Goal: Task Accomplishment & Management: Manage account settings

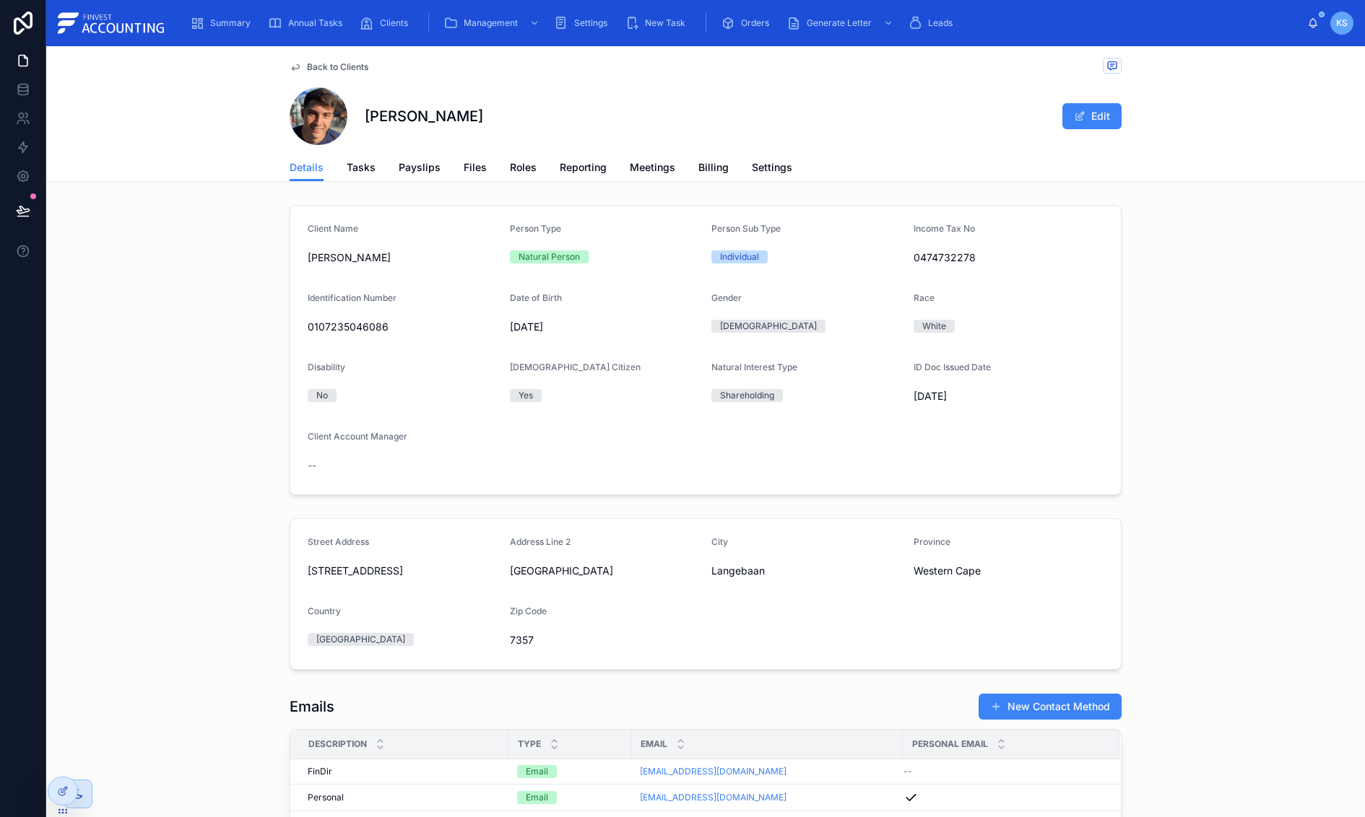
scroll to position [16, 0]
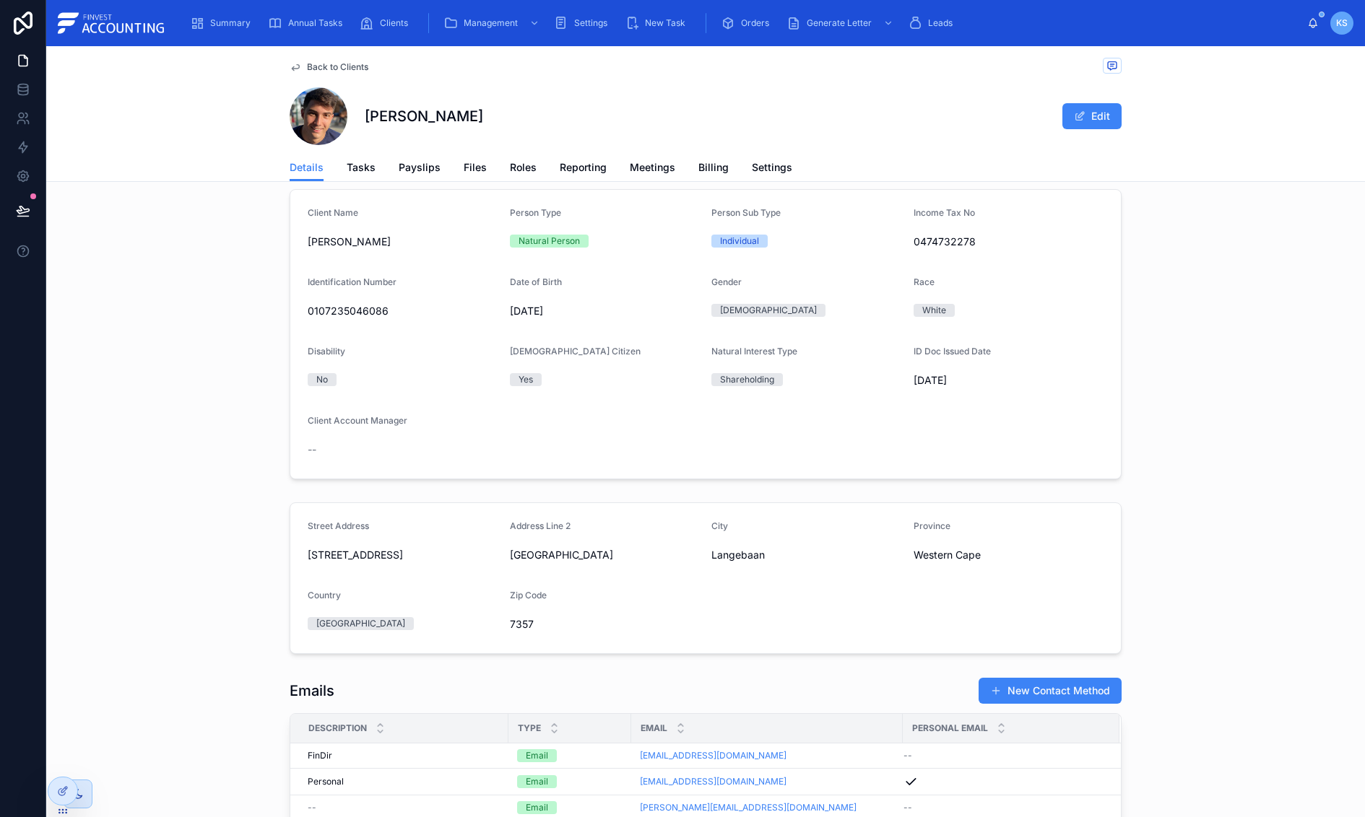
click at [336, 64] on span "Back to Clients" at bounding box center [337, 67] width 61 height 12
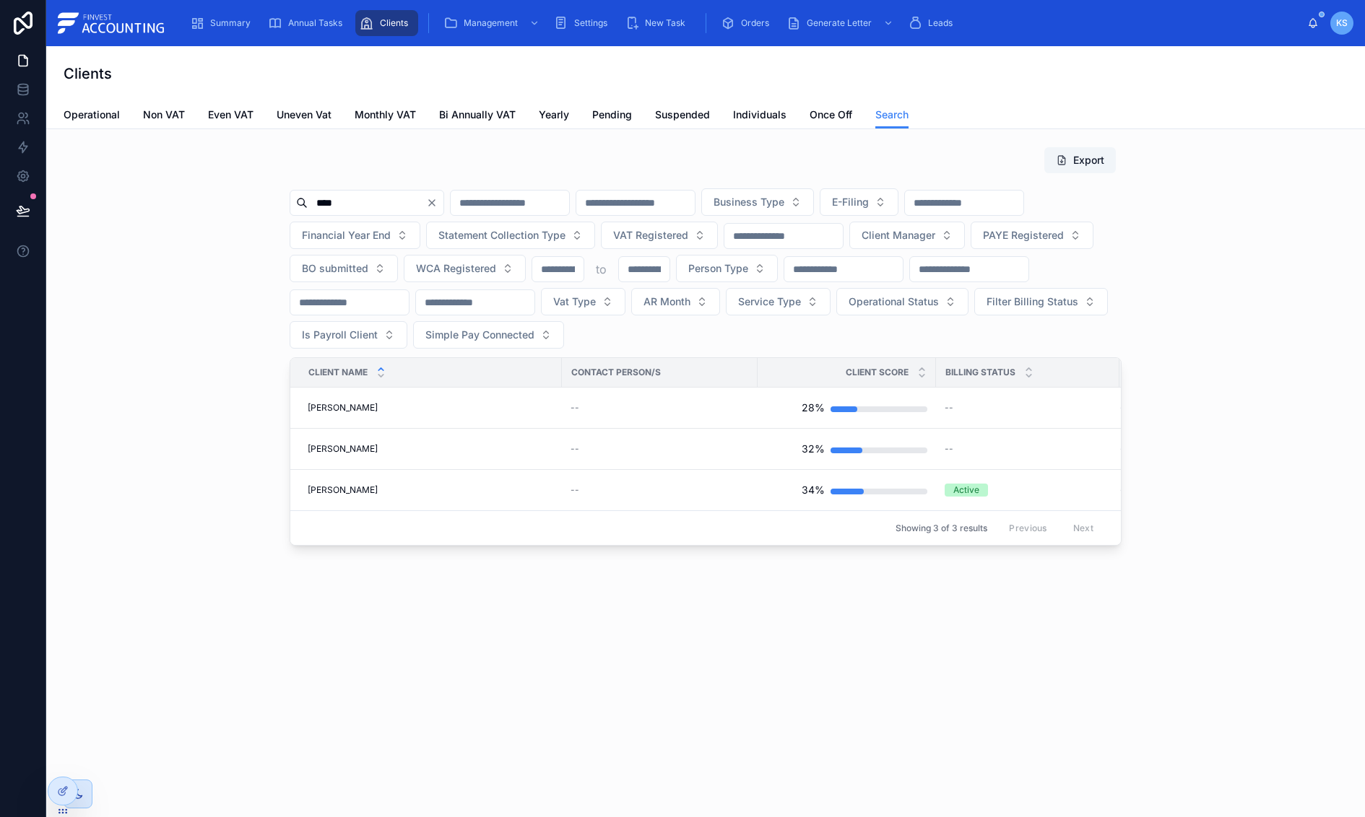
drag, startPoint x: 396, startPoint y: 202, endPoint x: 297, endPoint y: 192, distance: 98.7
click at [287, 196] on div "Export **** Business Type E-Filing Financial Year End Statement Collection Type…" at bounding box center [705, 346] width 1295 height 411
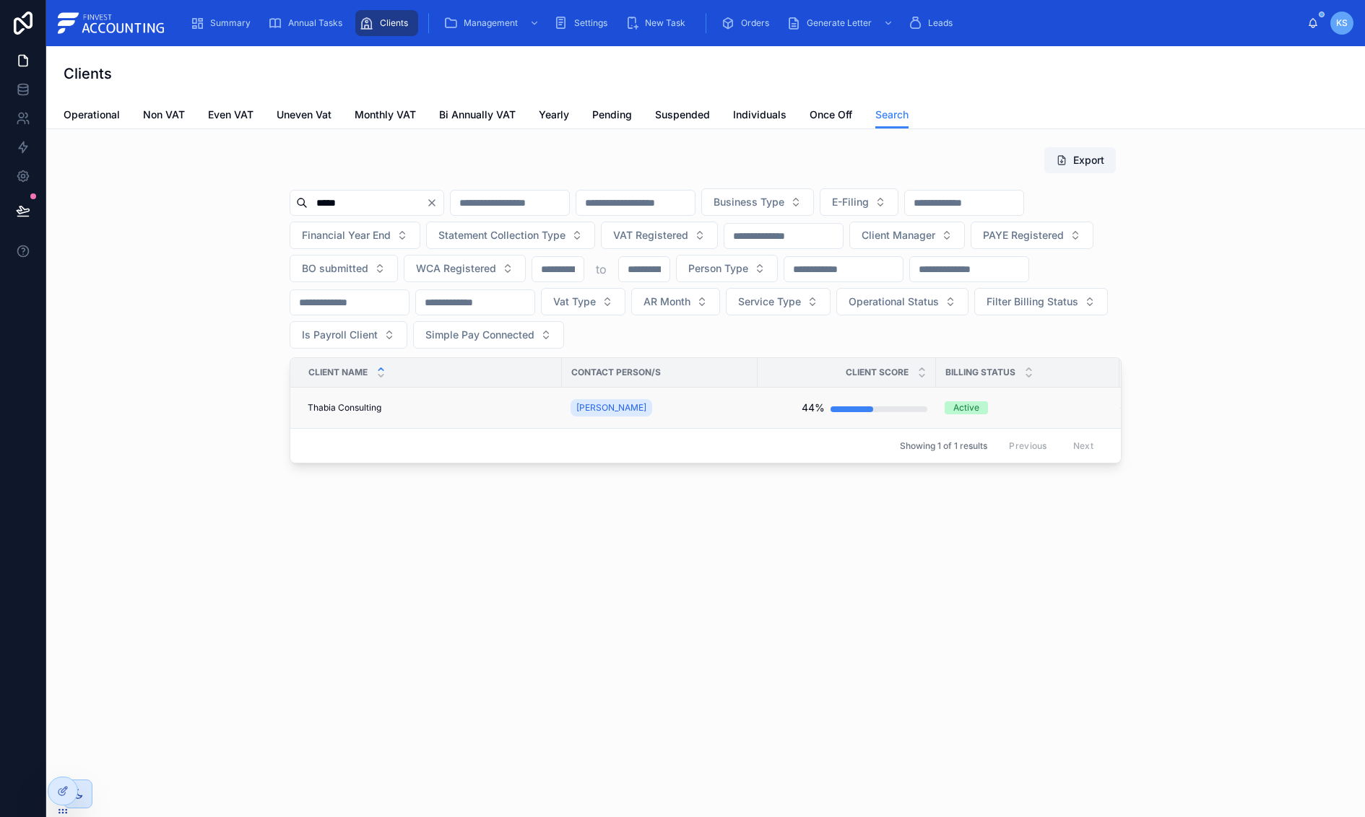
type input "*****"
click at [331, 408] on span "Thabia Consulting" at bounding box center [345, 408] width 74 height 12
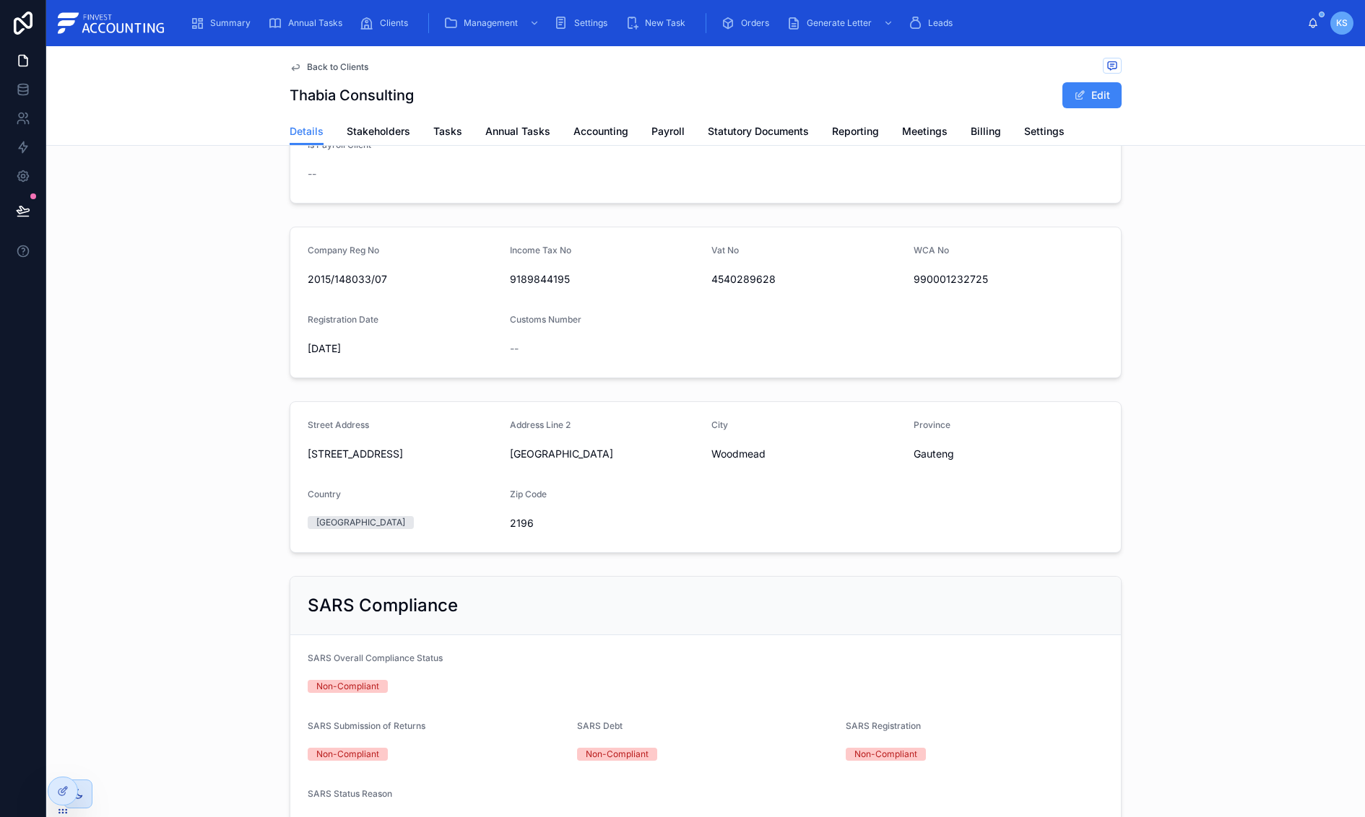
scroll to position [900, 0]
click at [456, 138] on span "Tasks" at bounding box center [447, 131] width 29 height 14
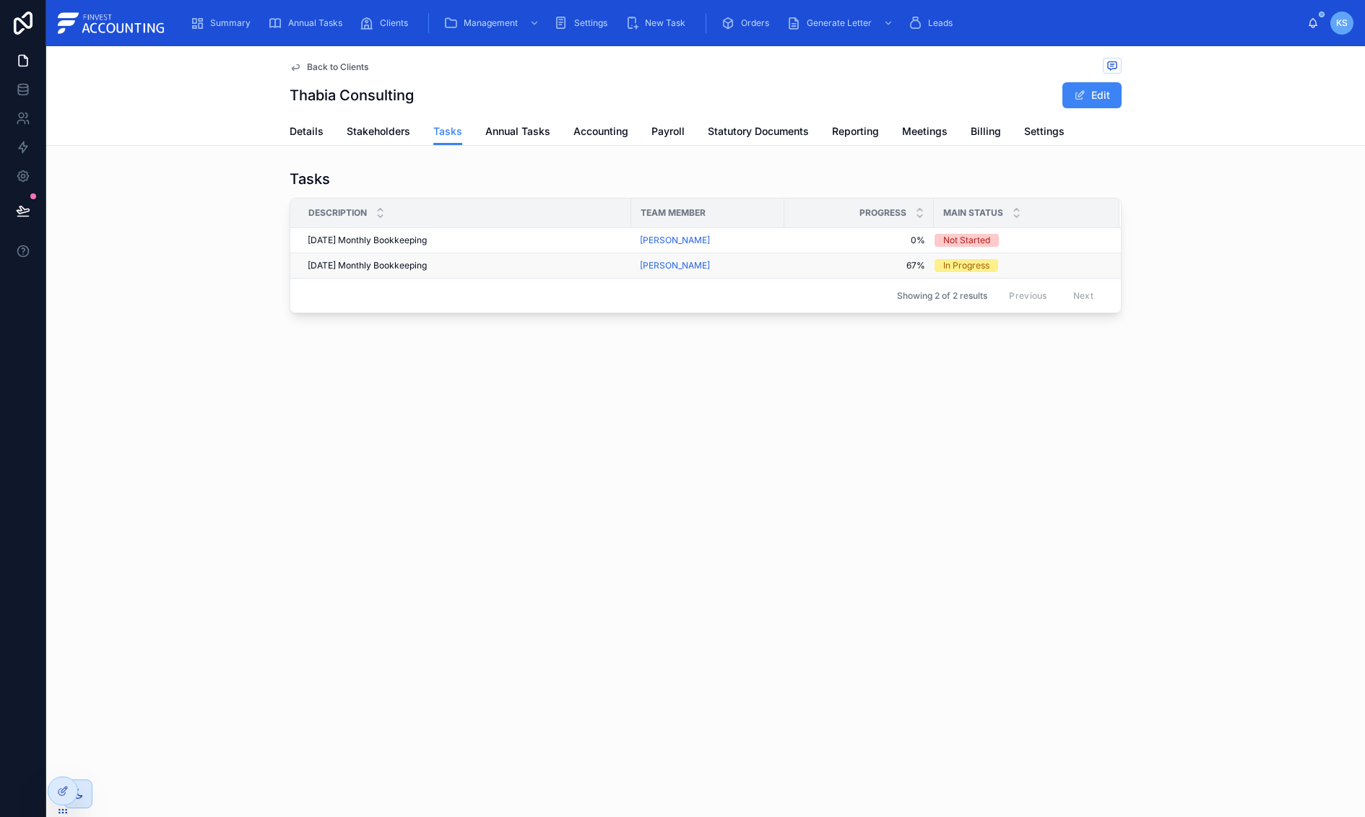
click at [469, 264] on div "[DATE] Monthly Bookkeeping [DATE] Monthly Bookkeeping" at bounding box center [465, 266] width 315 height 12
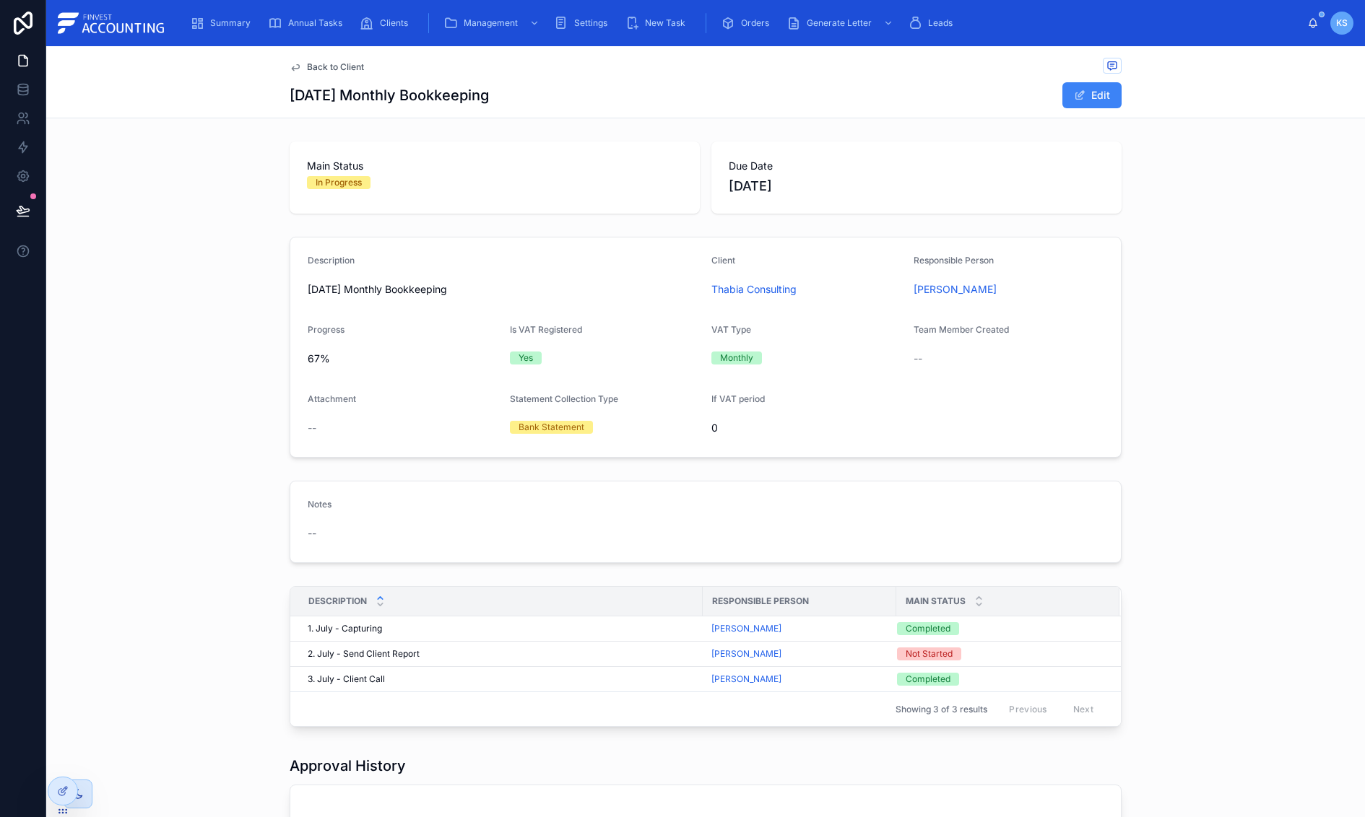
click at [344, 64] on span "Back to Client" at bounding box center [335, 67] width 57 height 12
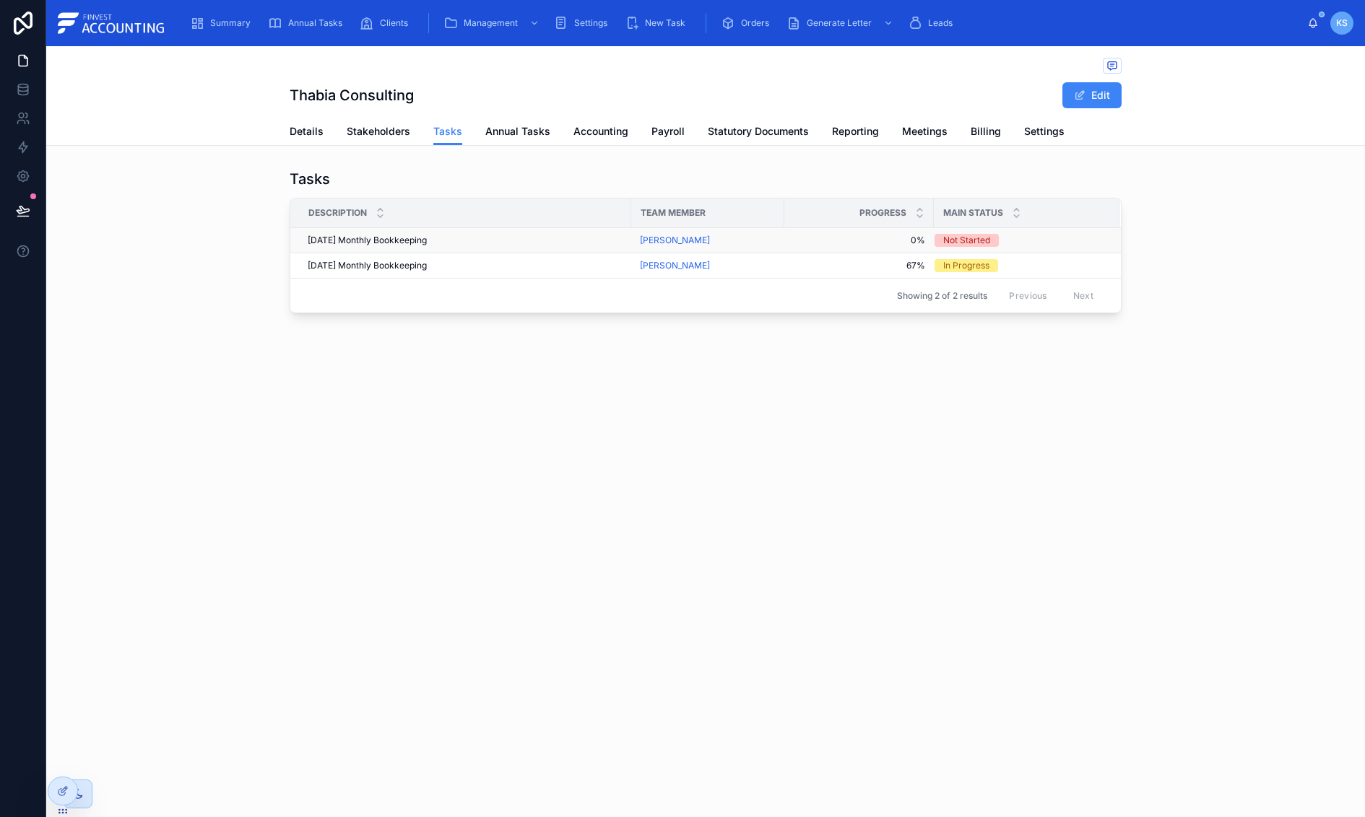
click at [441, 232] on td "[DATE] Monthly Bookkeeping [DATE] Monthly Bookkeeping" at bounding box center [460, 240] width 341 height 25
click at [427, 237] on span "[DATE] Monthly Bookkeeping" at bounding box center [367, 241] width 119 height 12
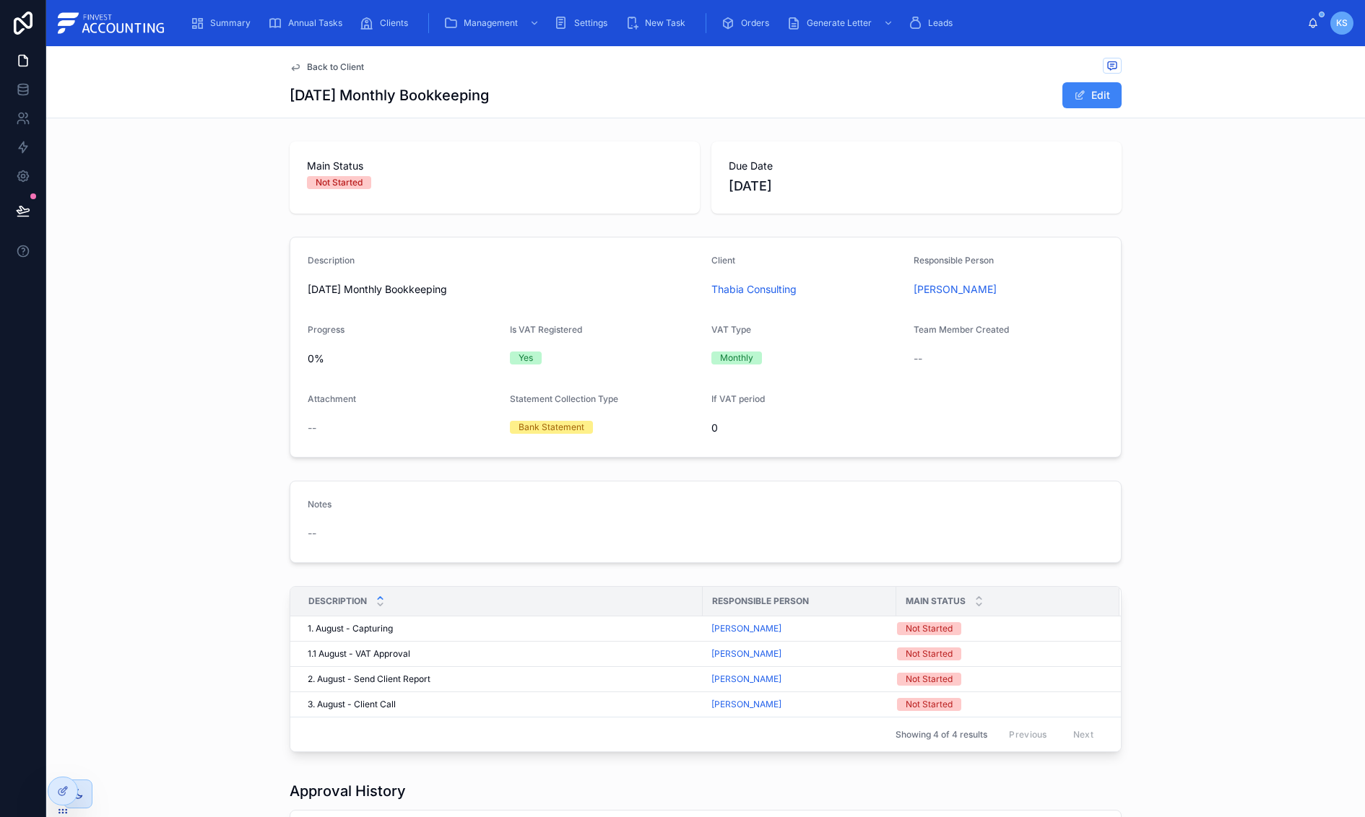
click at [319, 67] on span "Back to Client" at bounding box center [335, 67] width 57 height 12
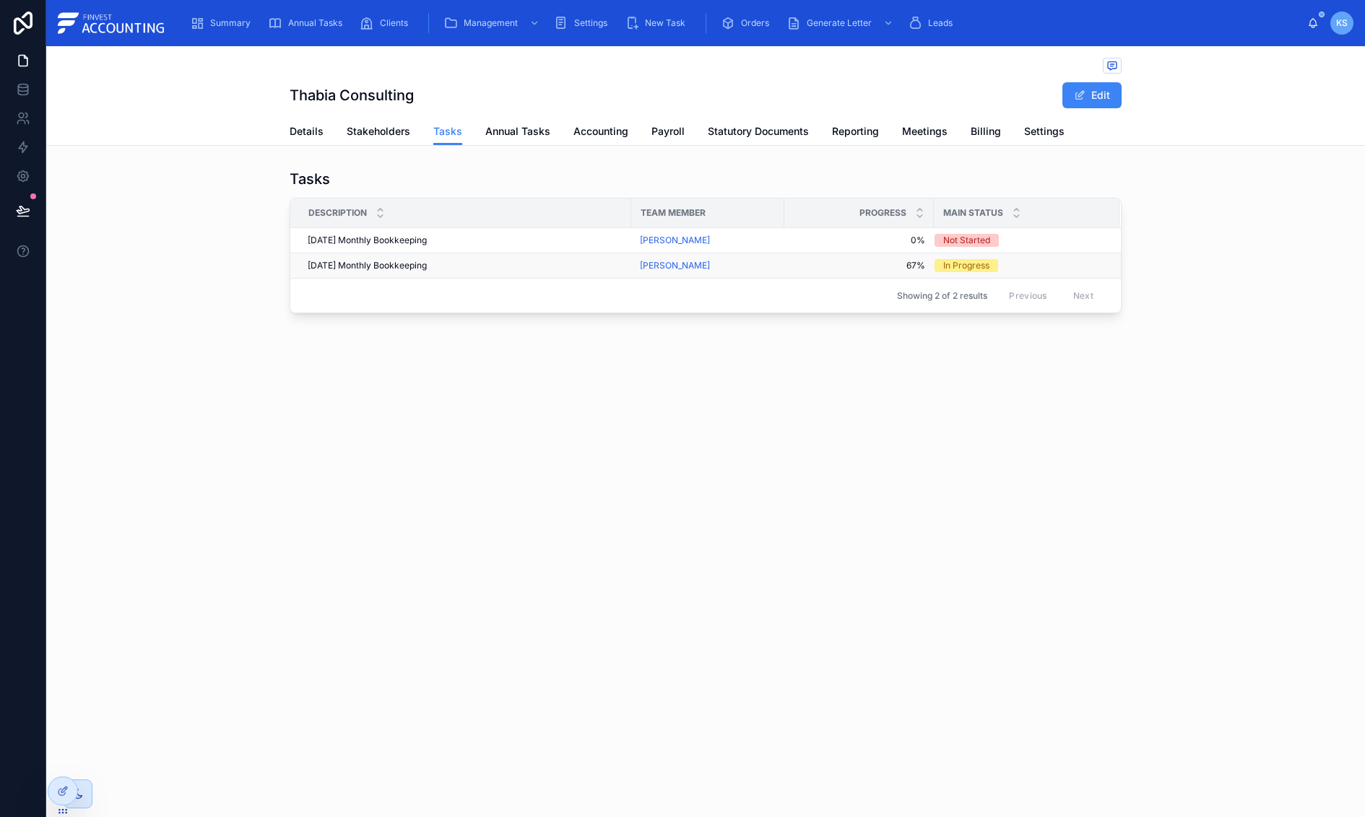
click at [510, 261] on div "[DATE] Monthly Bookkeeping [DATE] Monthly Bookkeeping" at bounding box center [465, 266] width 315 height 12
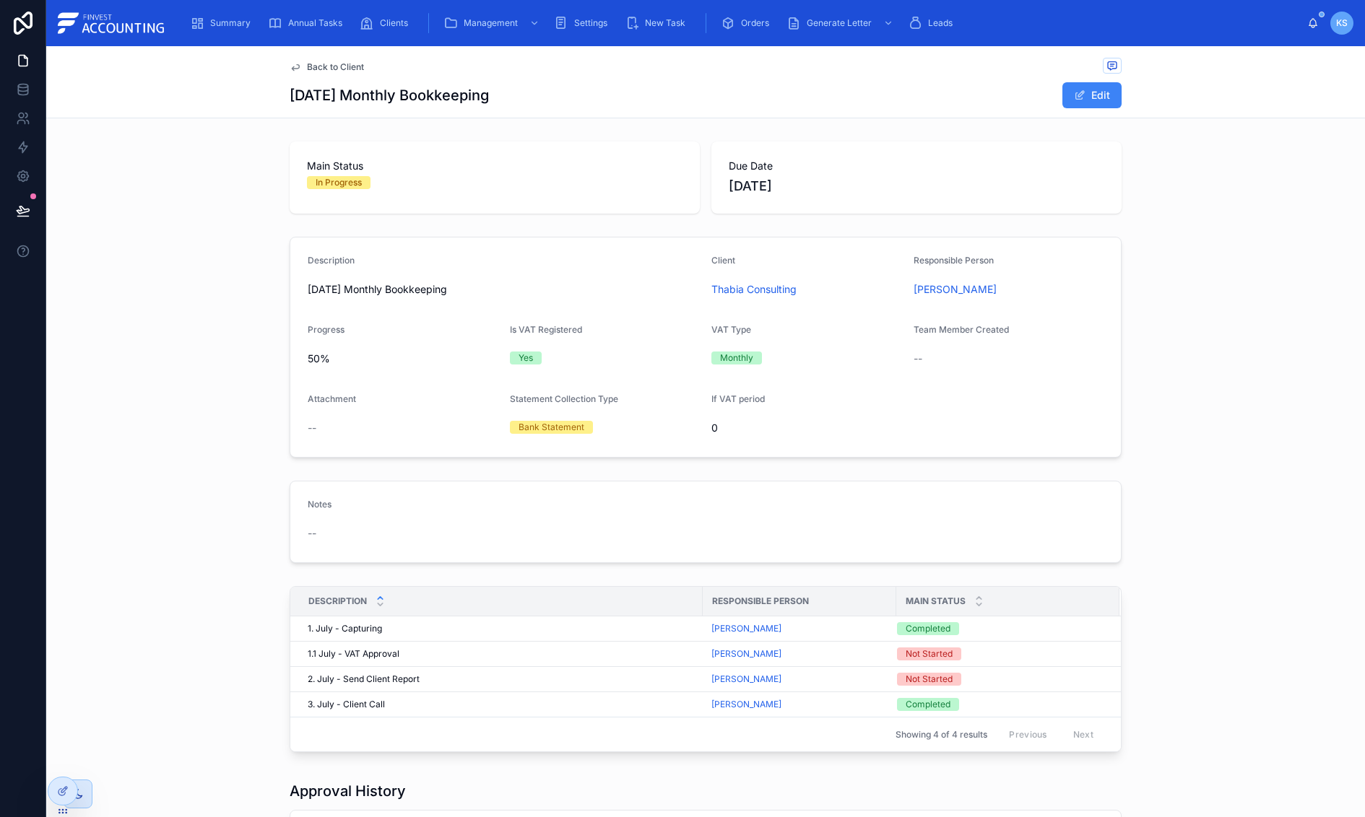
click at [334, 59] on div "Back to Client" at bounding box center [706, 67] width 832 height 18
click at [336, 65] on span "Back to Client" at bounding box center [335, 67] width 57 height 12
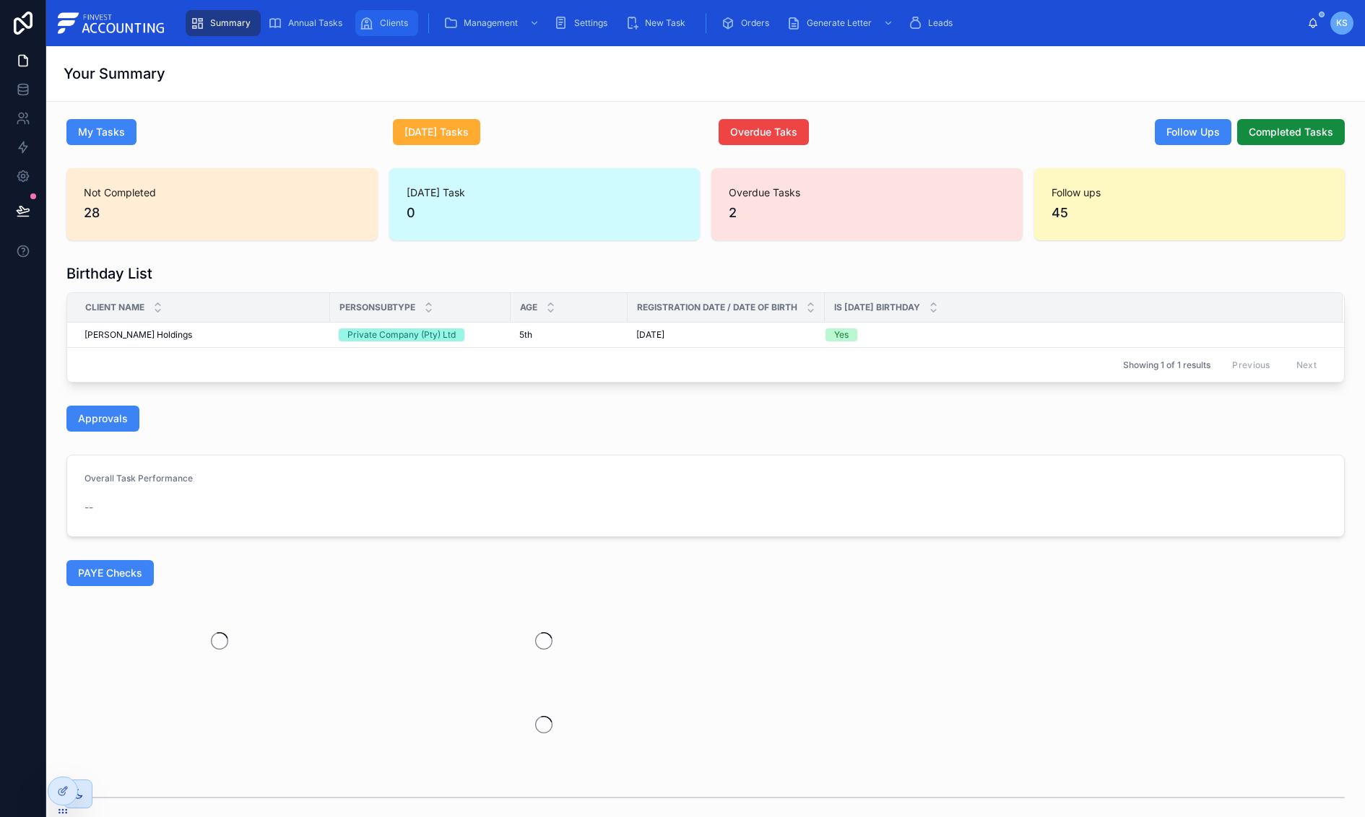
click at [397, 25] on span "Clients" at bounding box center [394, 23] width 28 height 12
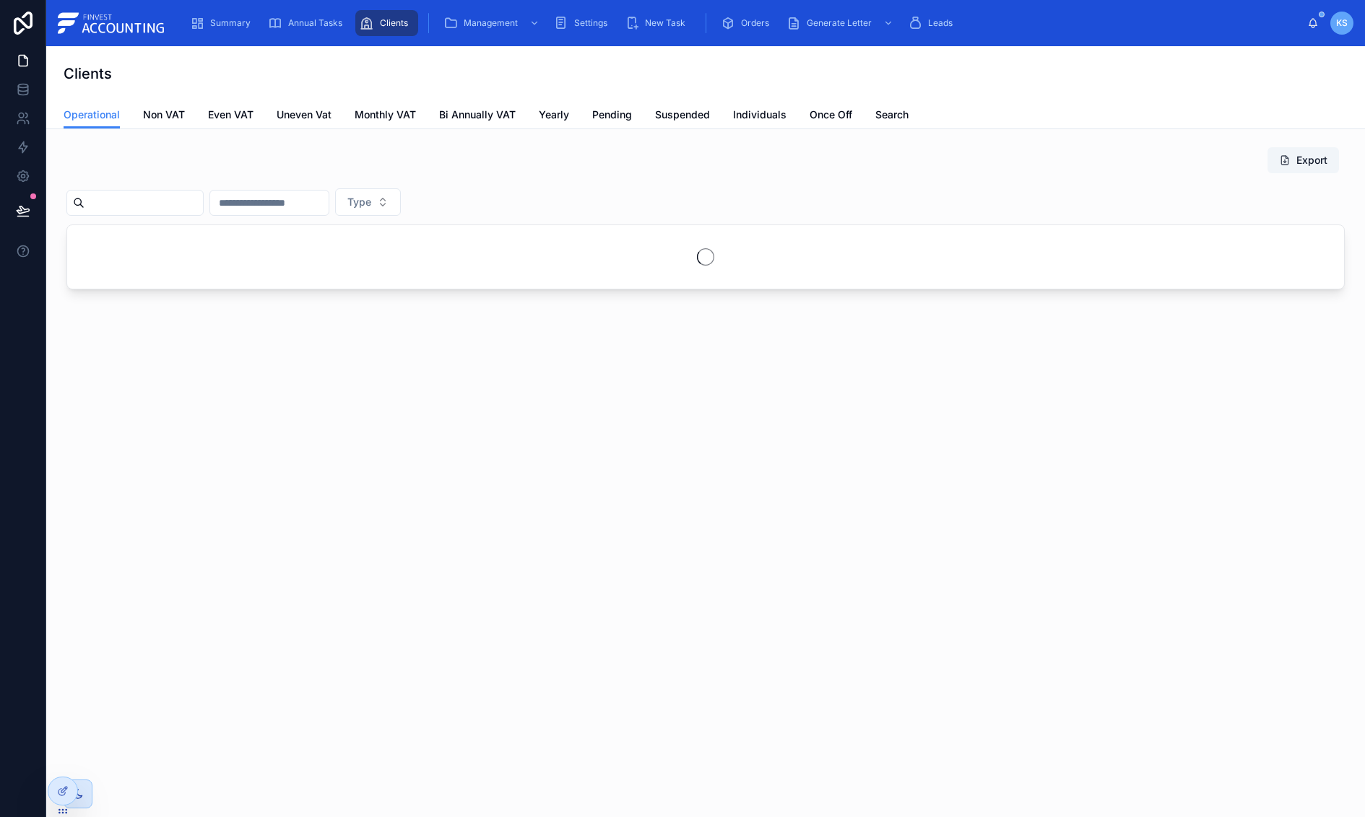
click at [173, 205] on input "text" at bounding box center [143, 203] width 118 height 20
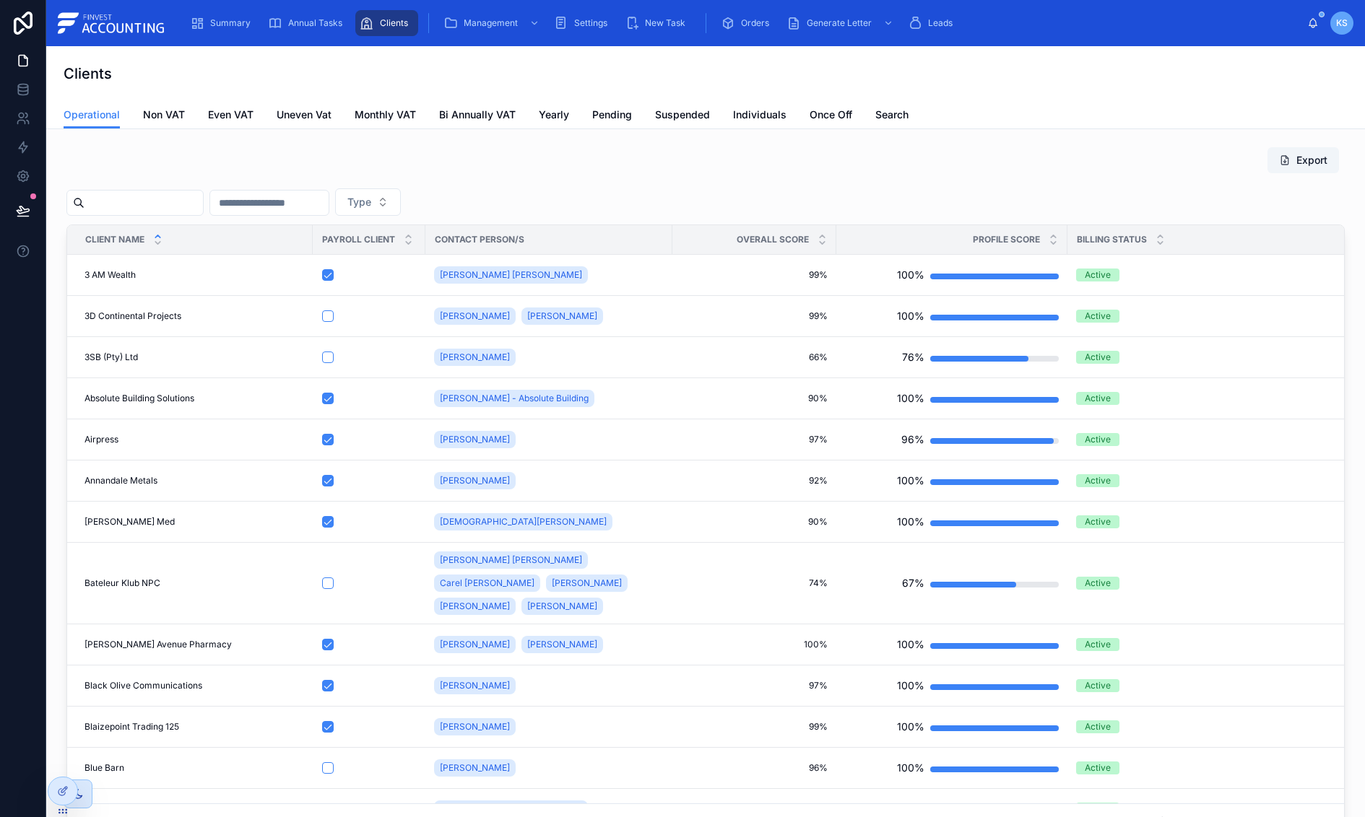
paste input "**********"
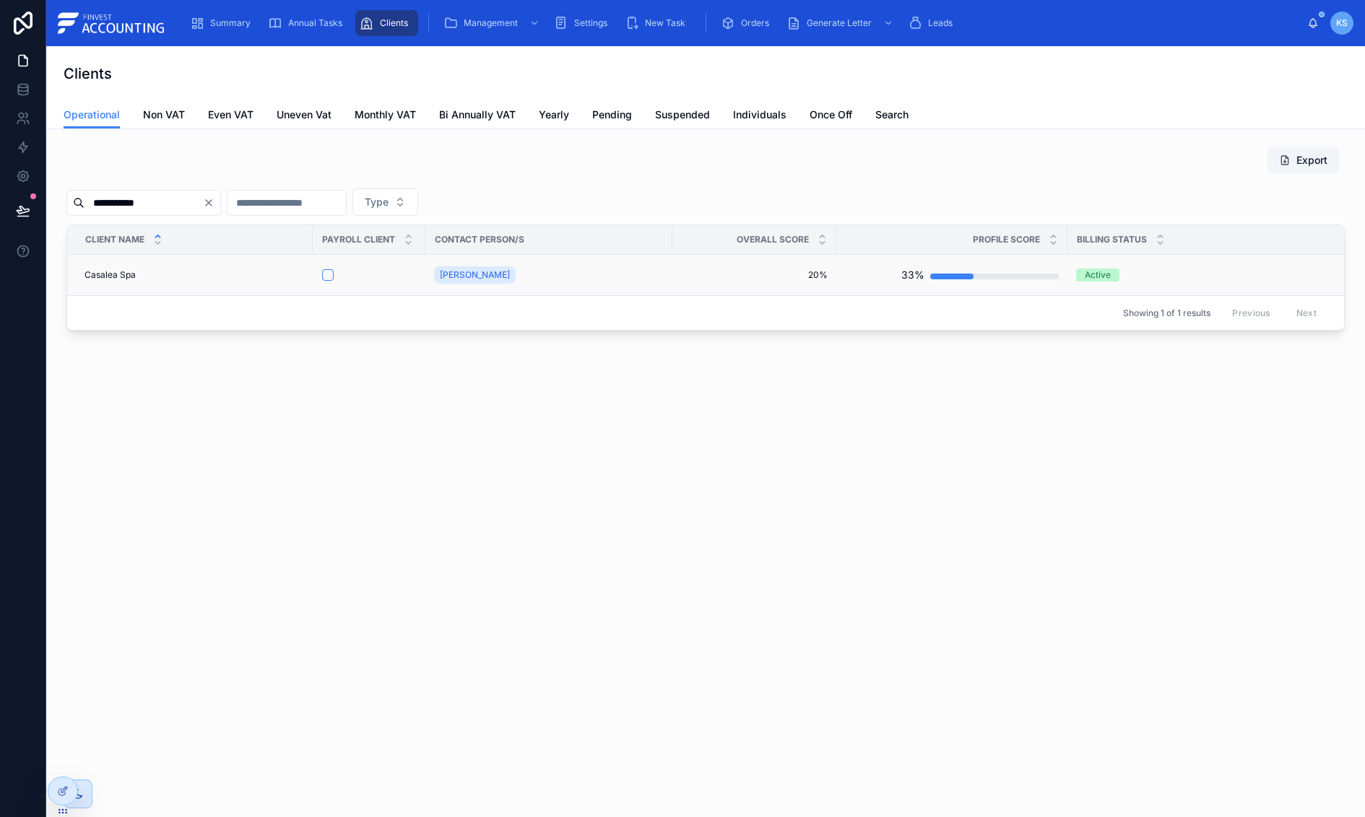
type input "**********"
click at [113, 274] on span "Casalea Spa" at bounding box center [109, 275] width 51 height 12
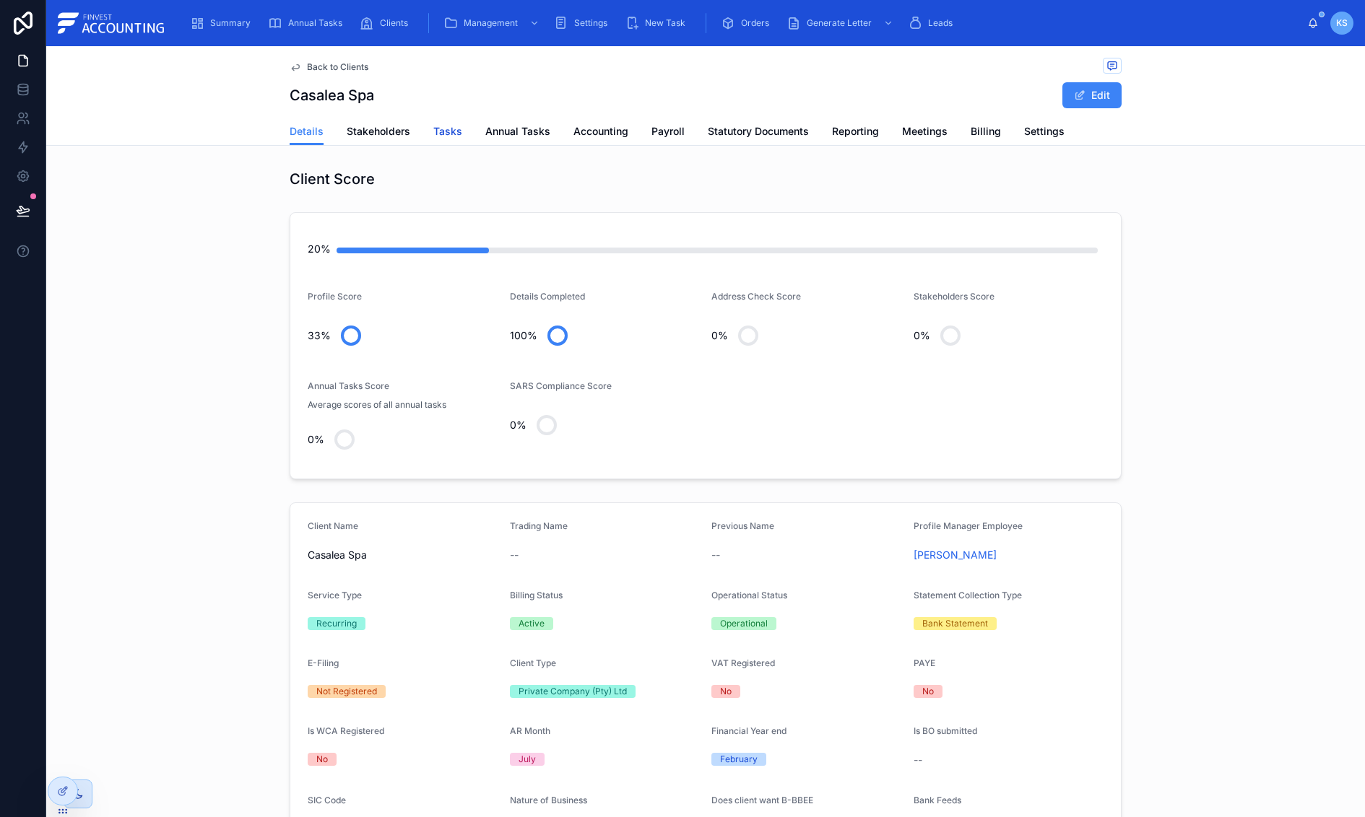
click at [442, 142] on link "Tasks" at bounding box center [447, 132] width 29 height 29
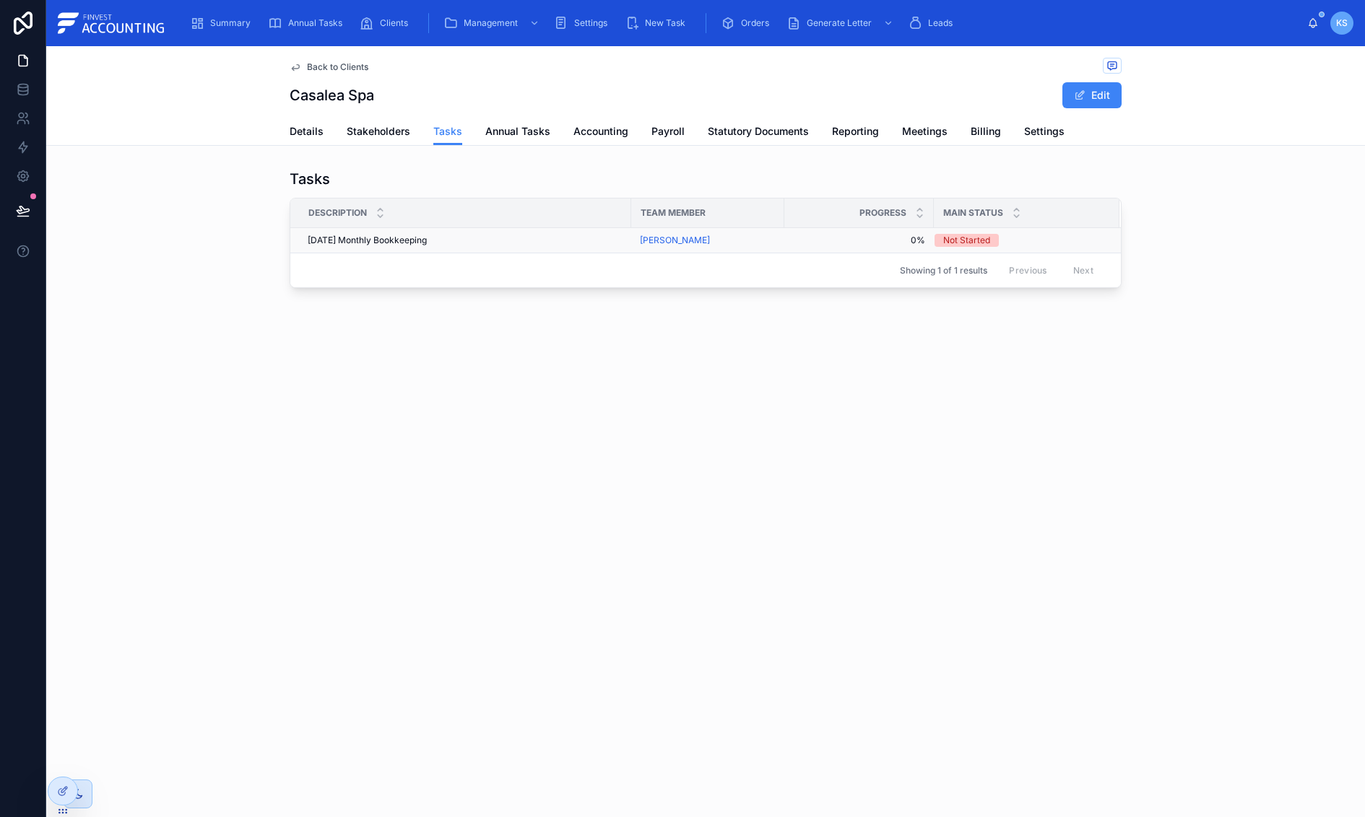
click at [320, 243] on span "[DATE] Monthly Bookkeeping" at bounding box center [367, 241] width 119 height 12
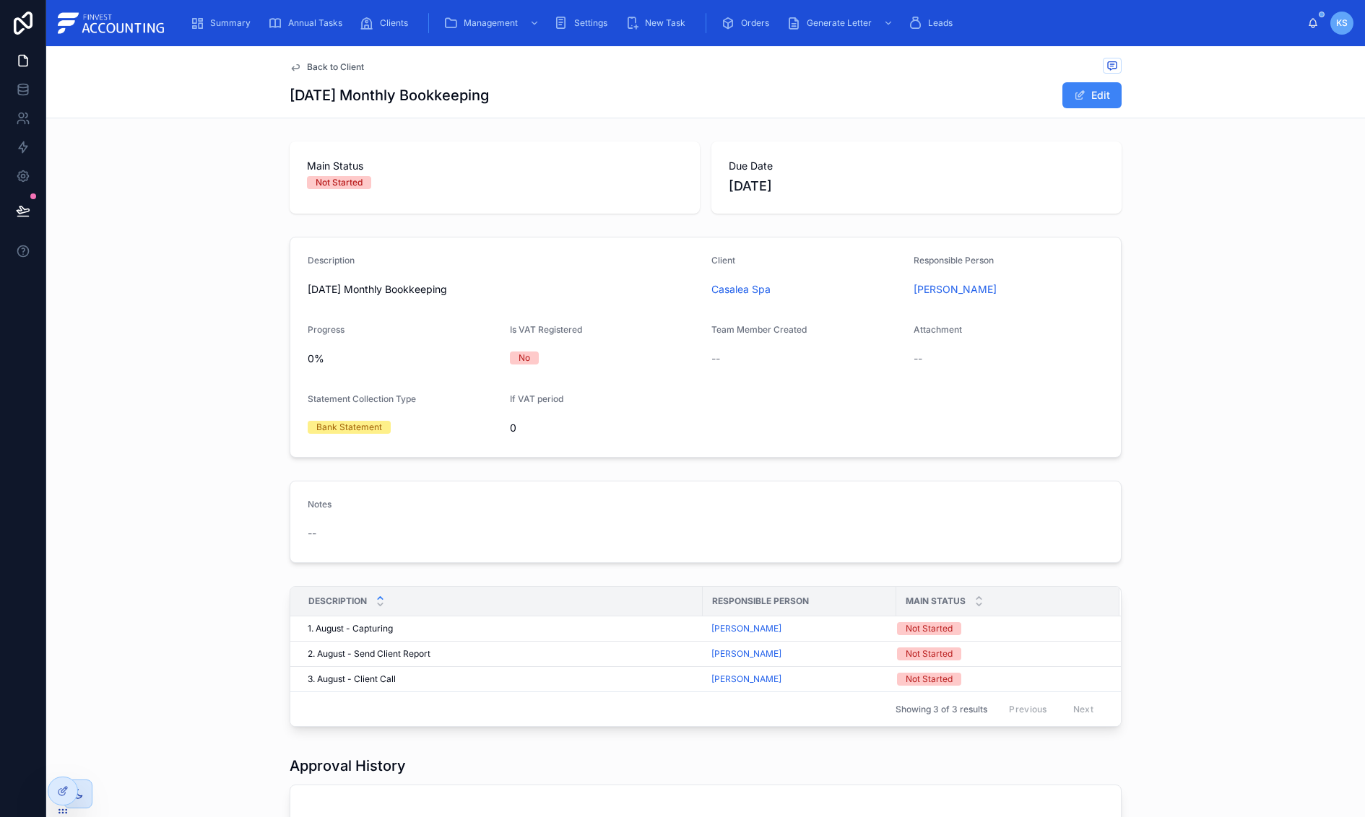
click at [316, 71] on span "Back to Client" at bounding box center [335, 67] width 57 height 12
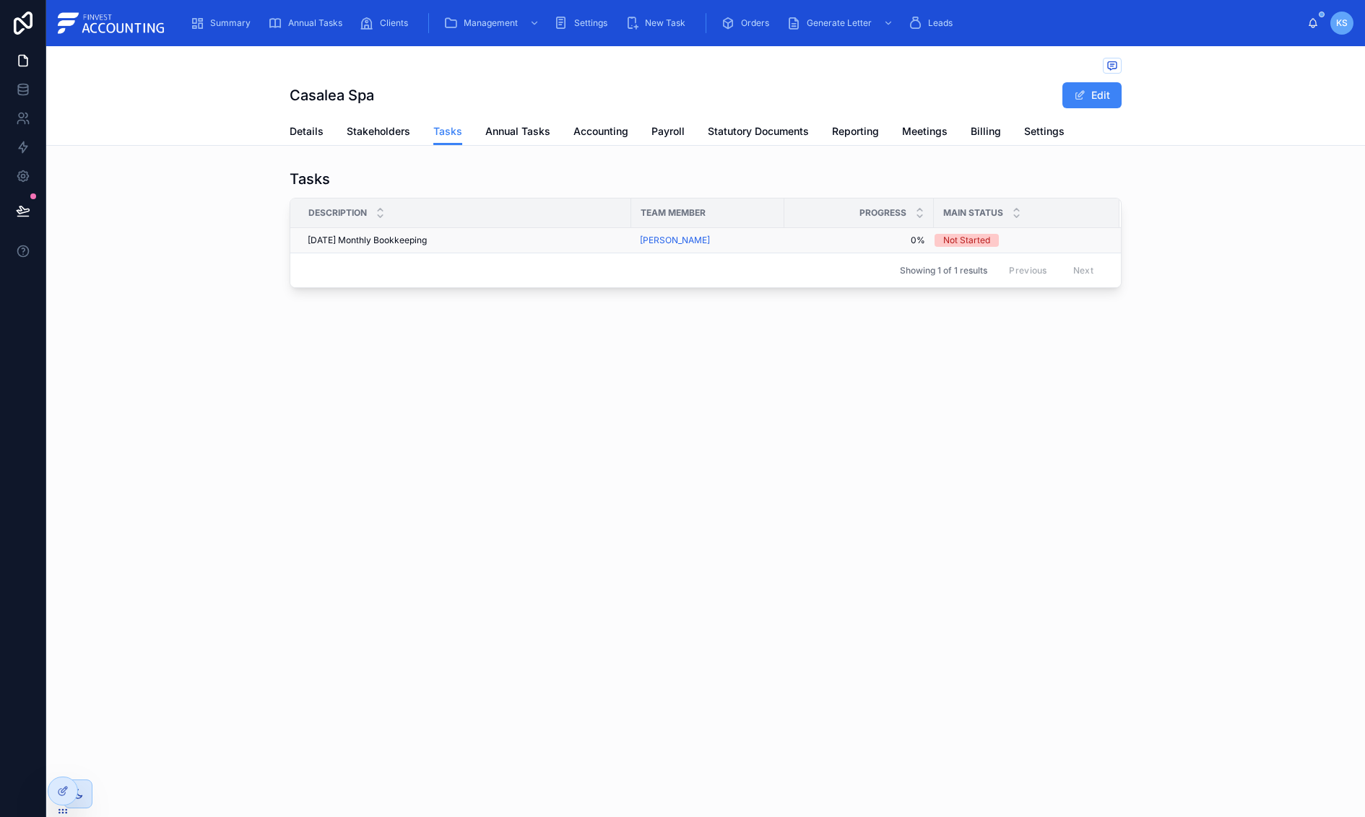
click at [369, 245] on span "[DATE] Monthly Bookkeeping" at bounding box center [367, 241] width 119 height 12
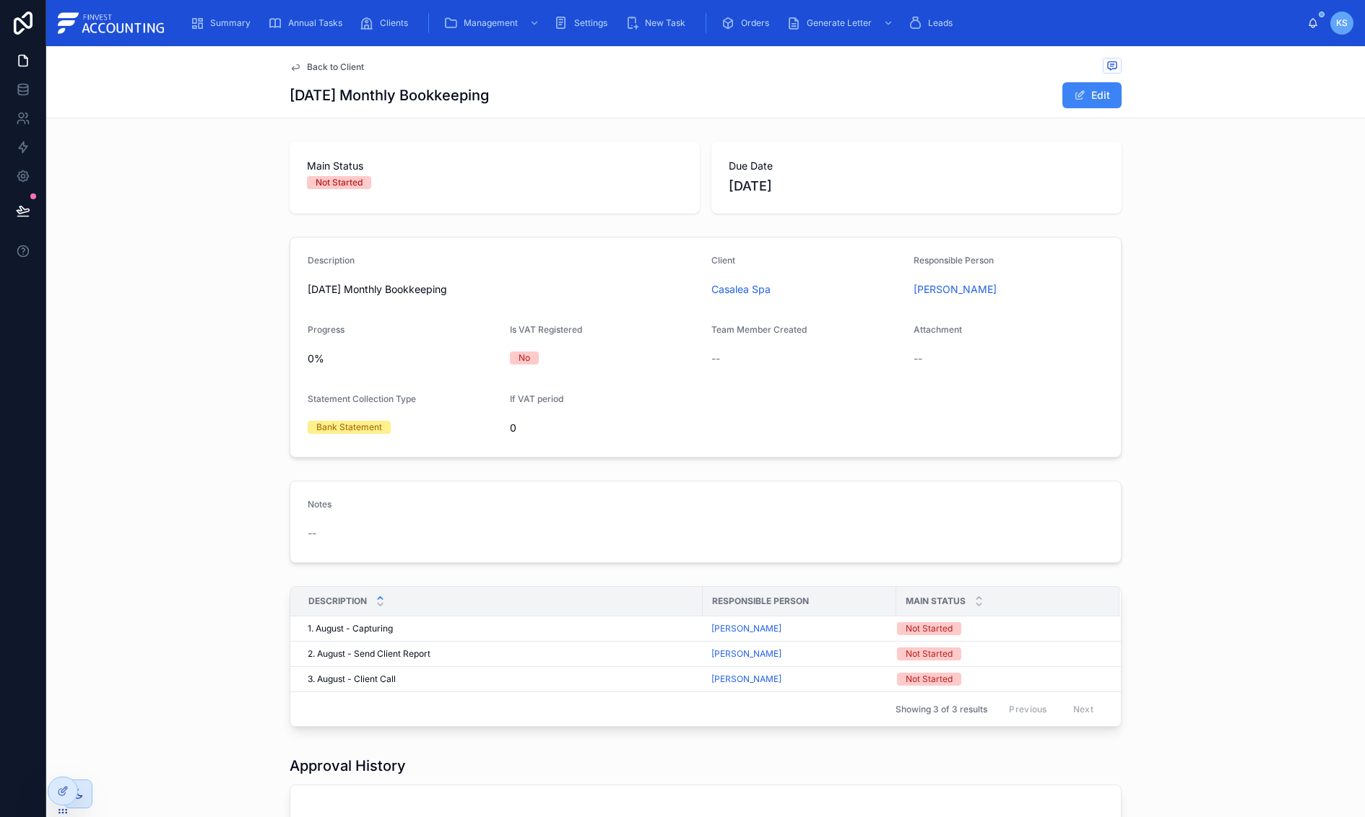
click at [321, 69] on span "Back to Client" at bounding box center [335, 67] width 57 height 12
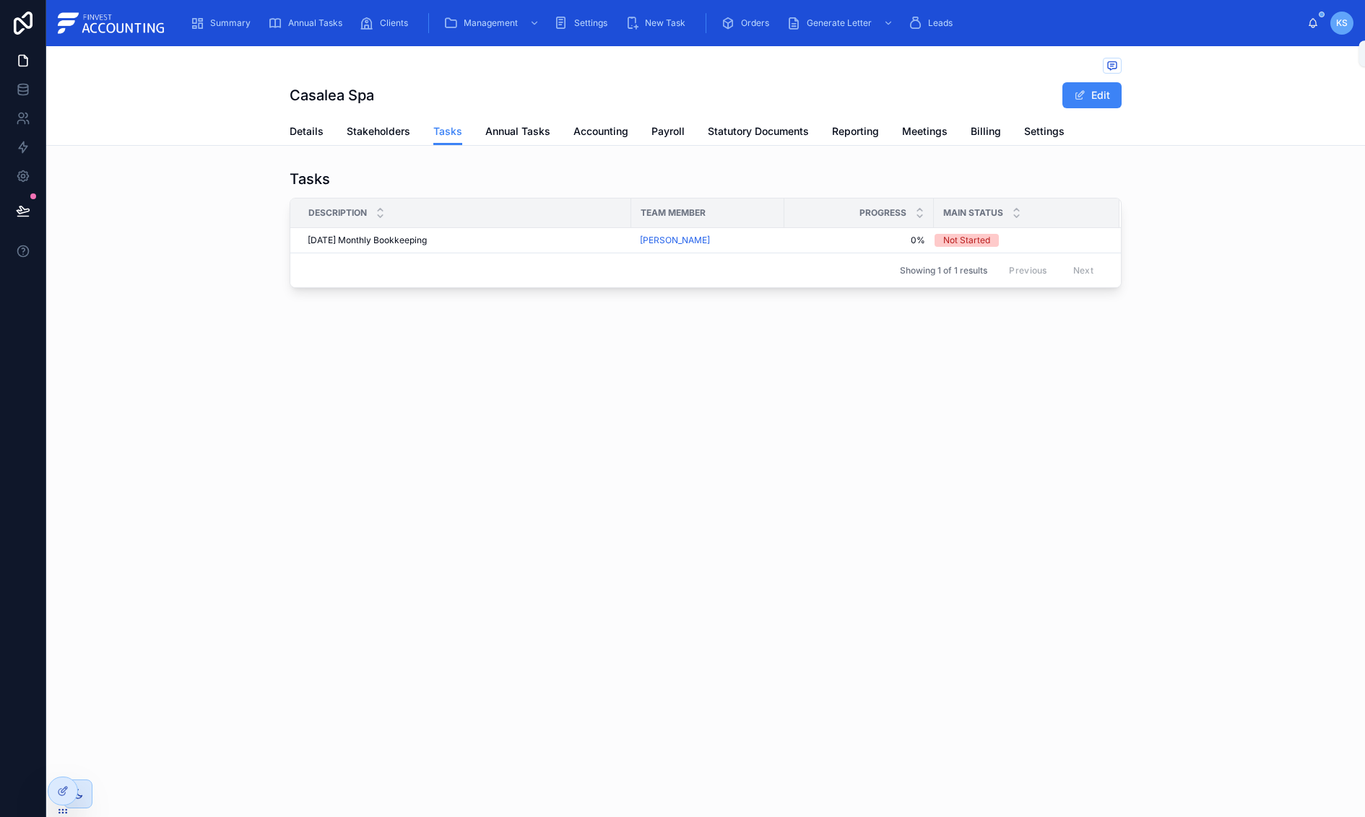
click at [1314, 21] on icon at bounding box center [1313, 23] width 12 height 12
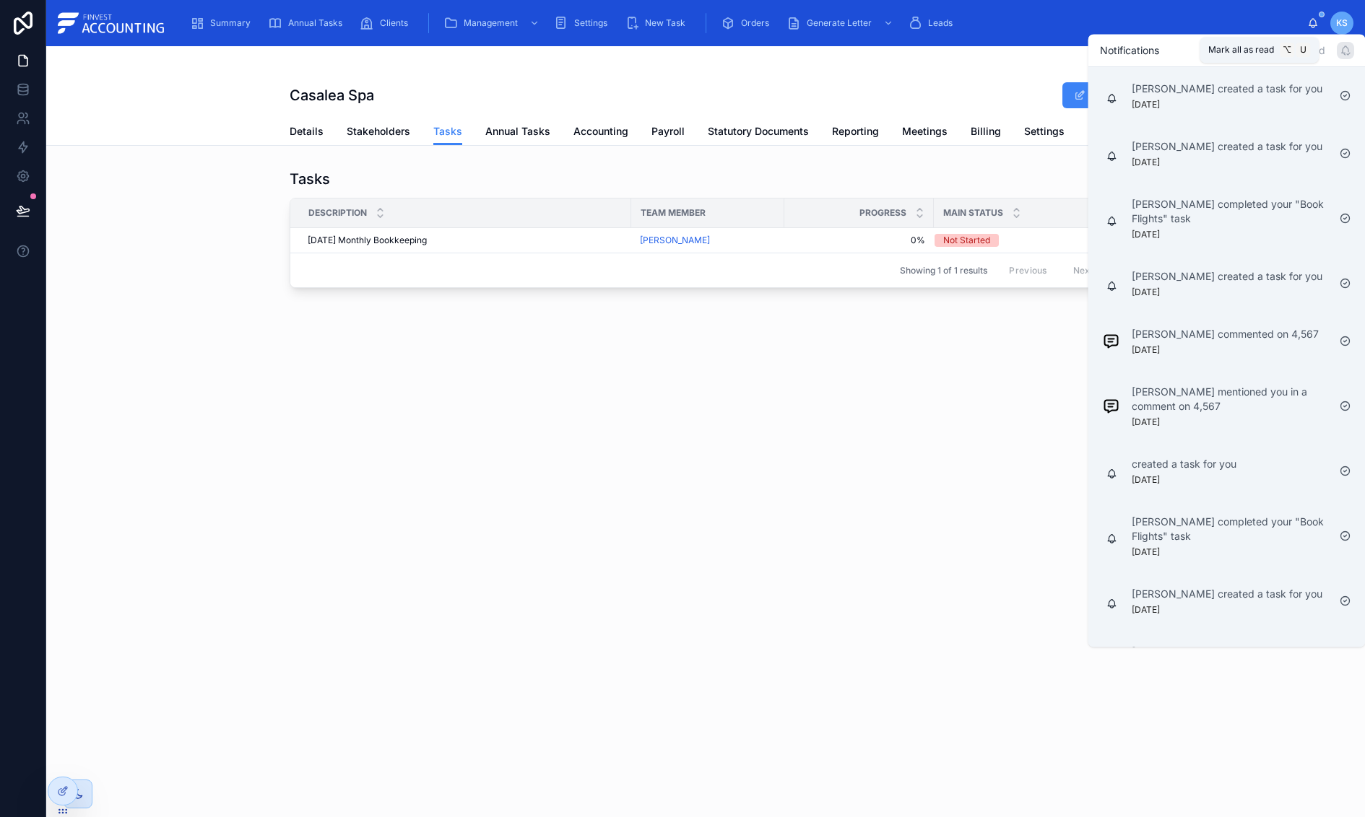
click at [1342, 54] on icon at bounding box center [1345, 51] width 12 height 12
click at [1152, 7] on div "Summary Annual Tasks Clients Management Settings New Task Orders Generate Lette…" at bounding box center [742, 23] width 1128 height 32
